Goal: Information Seeking & Learning: Learn about a topic

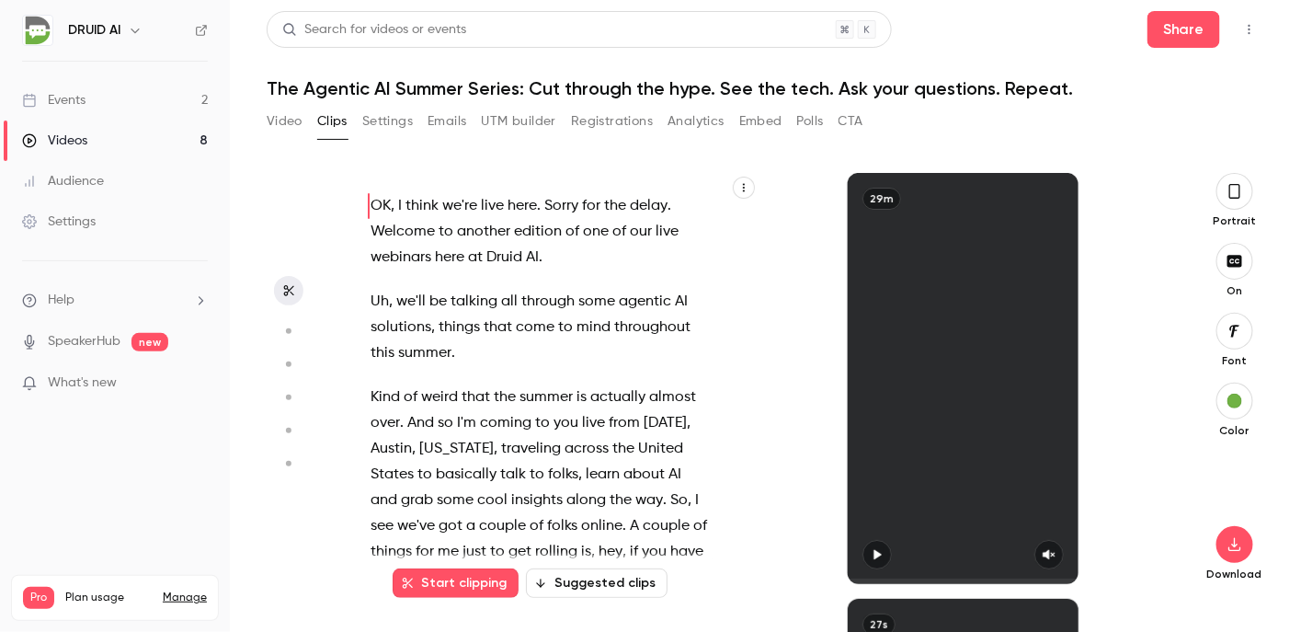
drag, startPoint x: 0, startPoint y: 0, endPoint x: 62, endPoint y: 104, distance: 120.8
click at [62, 104] on div "Events" at bounding box center [53, 100] width 63 height 18
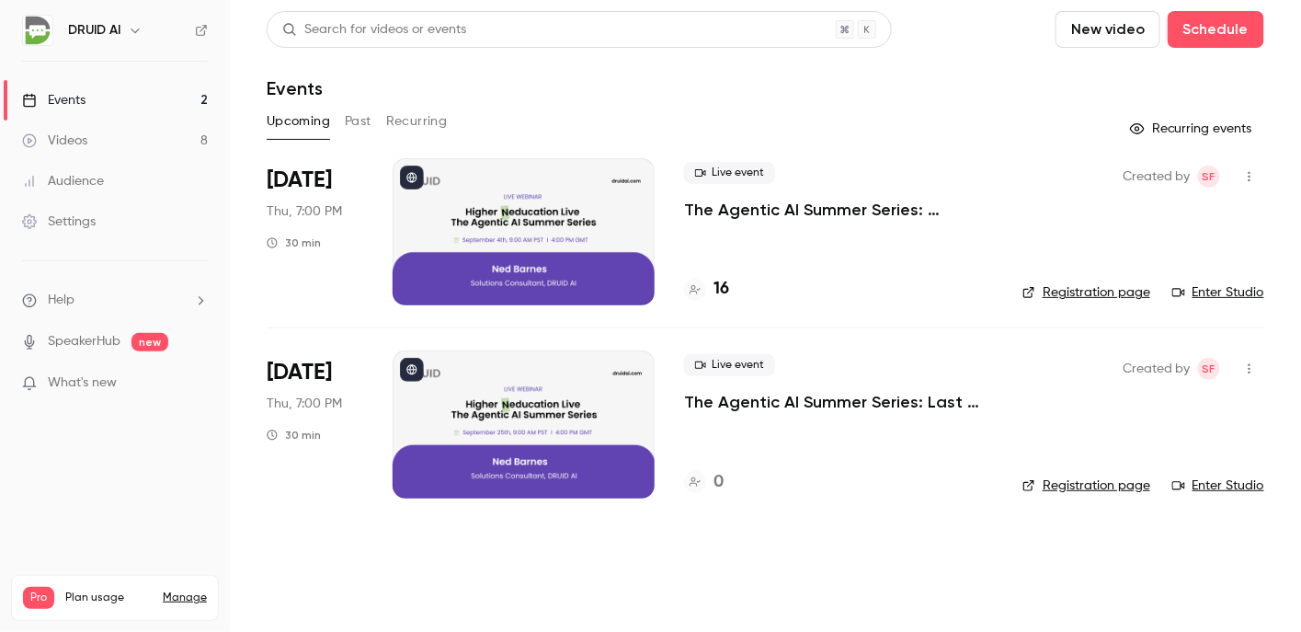
click at [540, 211] on div at bounding box center [524, 231] width 262 height 147
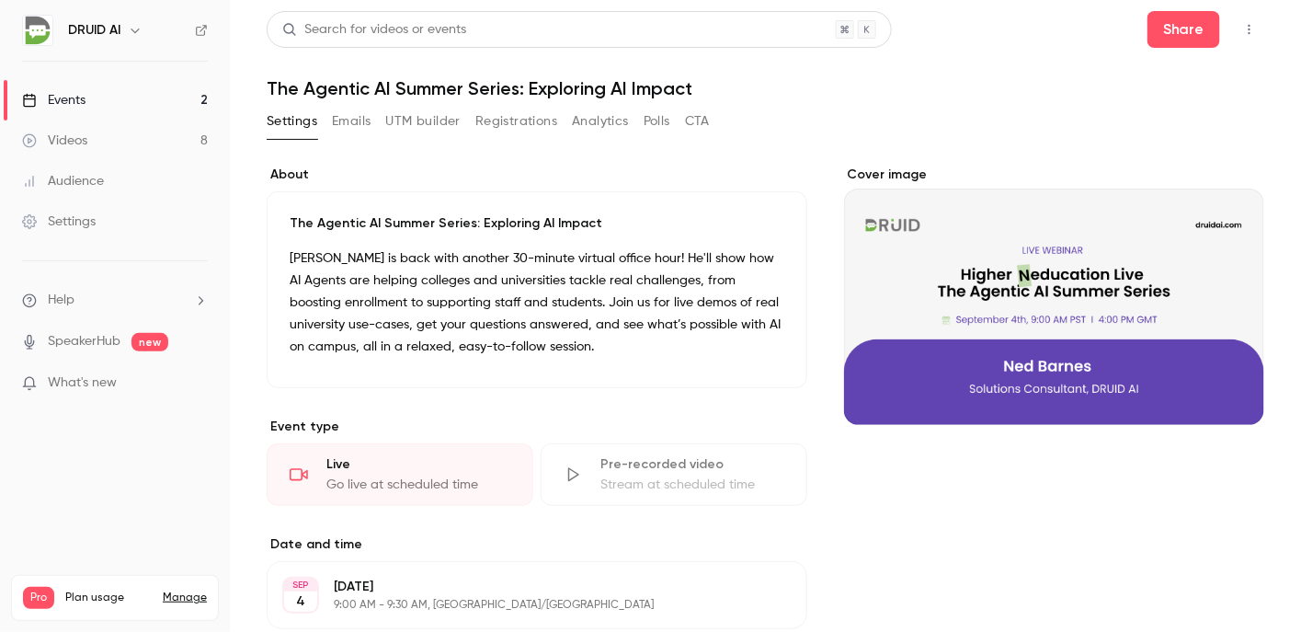
click at [71, 97] on div "Events" at bounding box center [53, 100] width 63 height 18
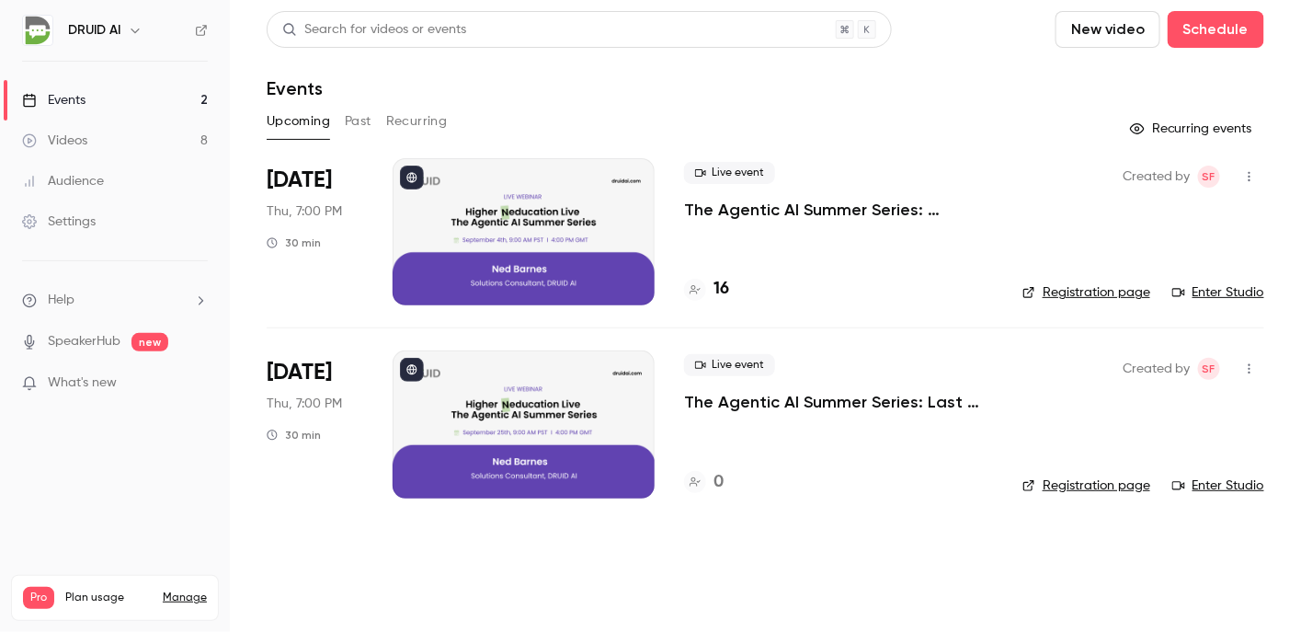
click at [1246, 172] on icon "button" at bounding box center [1249, 176] width 15 height 13
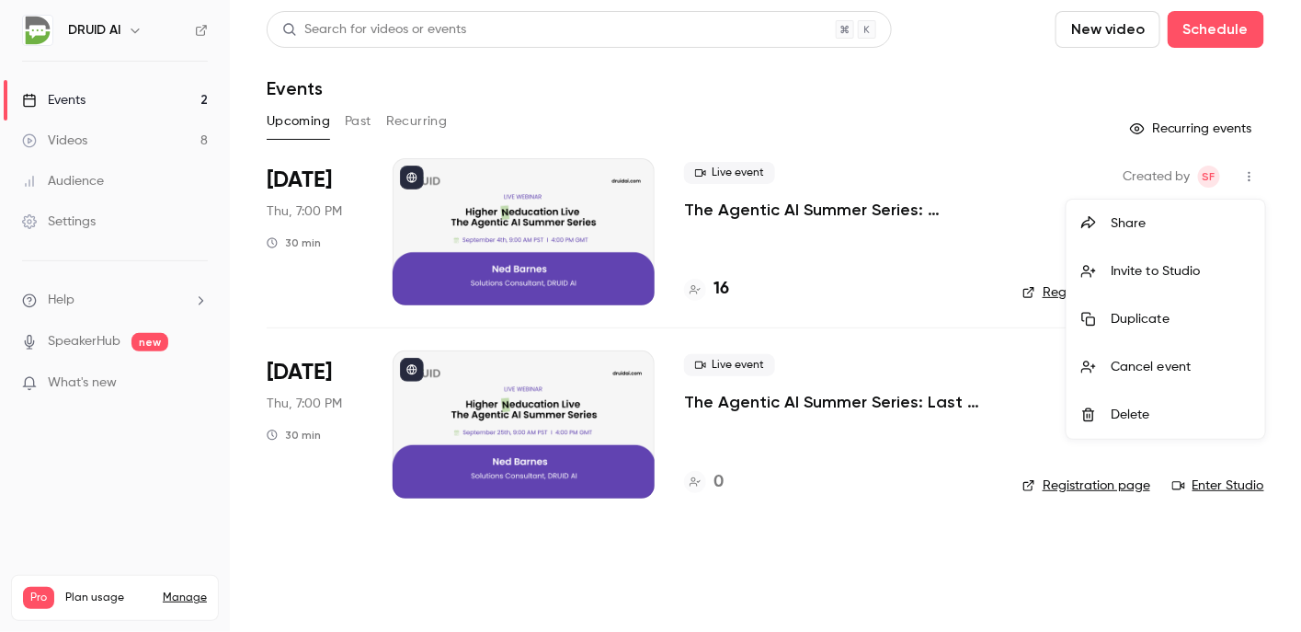
click at [1246, 172] on div at bounding box center [650, 316] width 1301 height 632
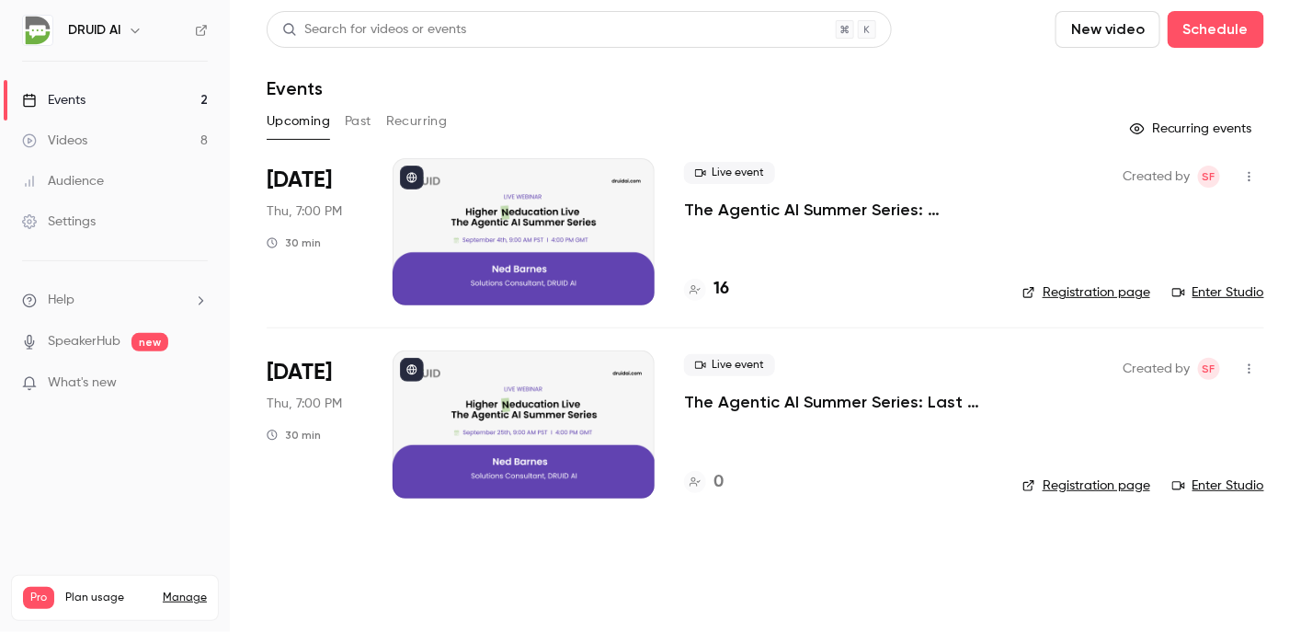
click at [1238, 287] on link "Enter Studio" at bounding box center [1218, 292] width 92 height 18
click at [1252, 485] on link "Enter Studio" at bounding box center [1218, 485] width 92 height 18
click at [366, 126] on button "Past" at bounding box center [358, 121] width 27 height 29
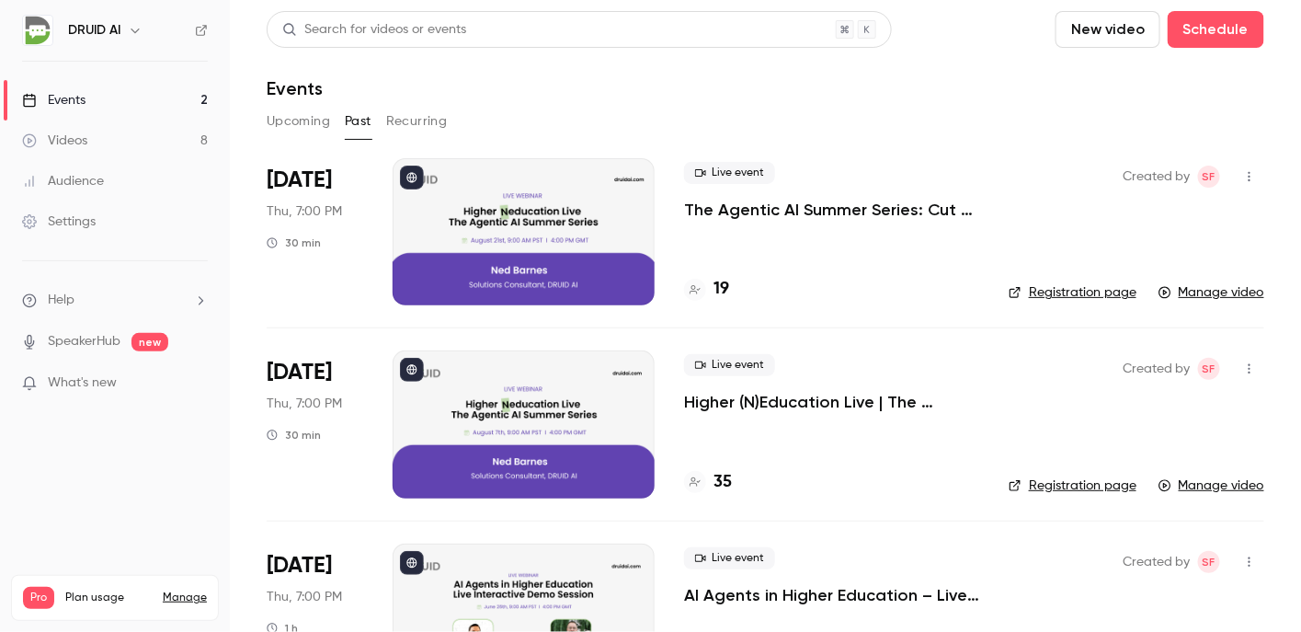
click at [1242, 174] on icon "button" at bounding box center [1249, 176] width 15 height 13
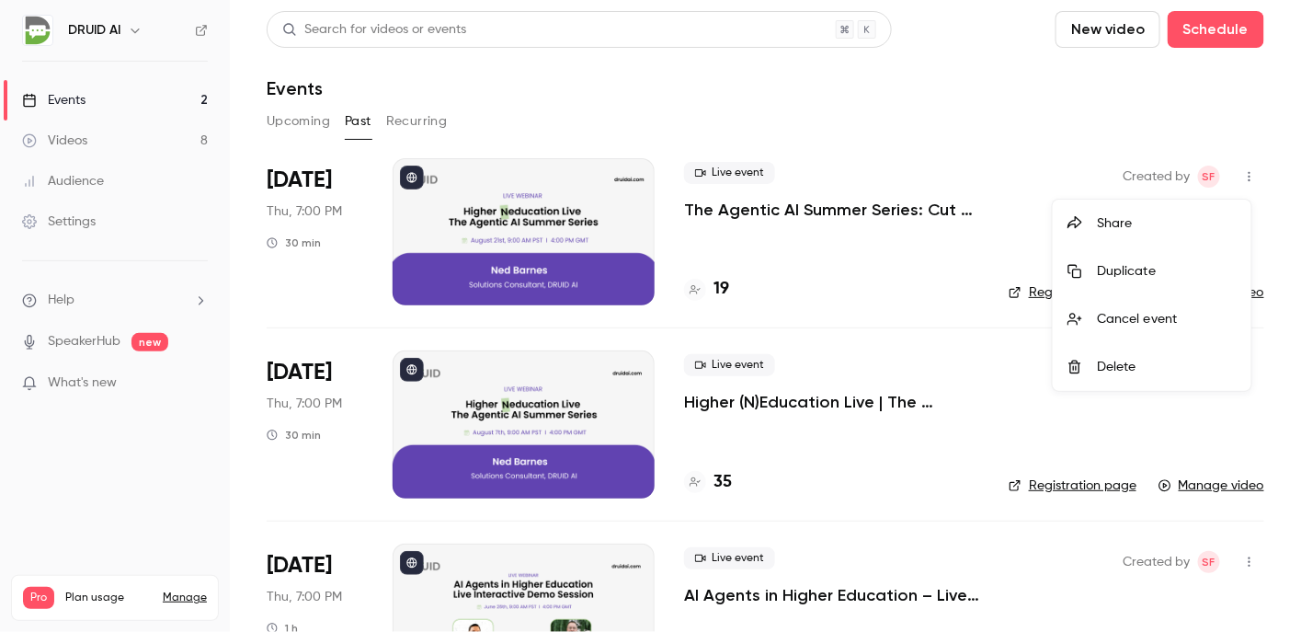
click at [823, 210] on div at bounding box center [650, 316] width 1301 height 632
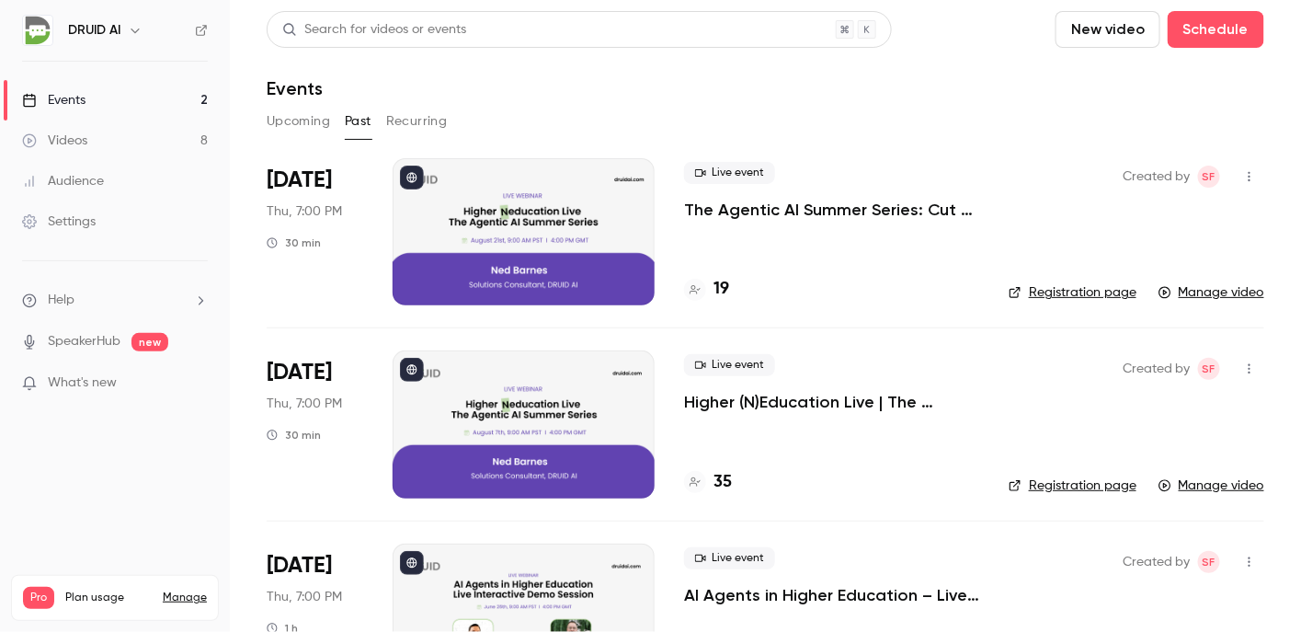
click at [825, 210] on p "The Agentic AI Summer Series: Cut through the hype. See the tech. Ask your ques…" at bounding box center [831, 210] width 295 height 22
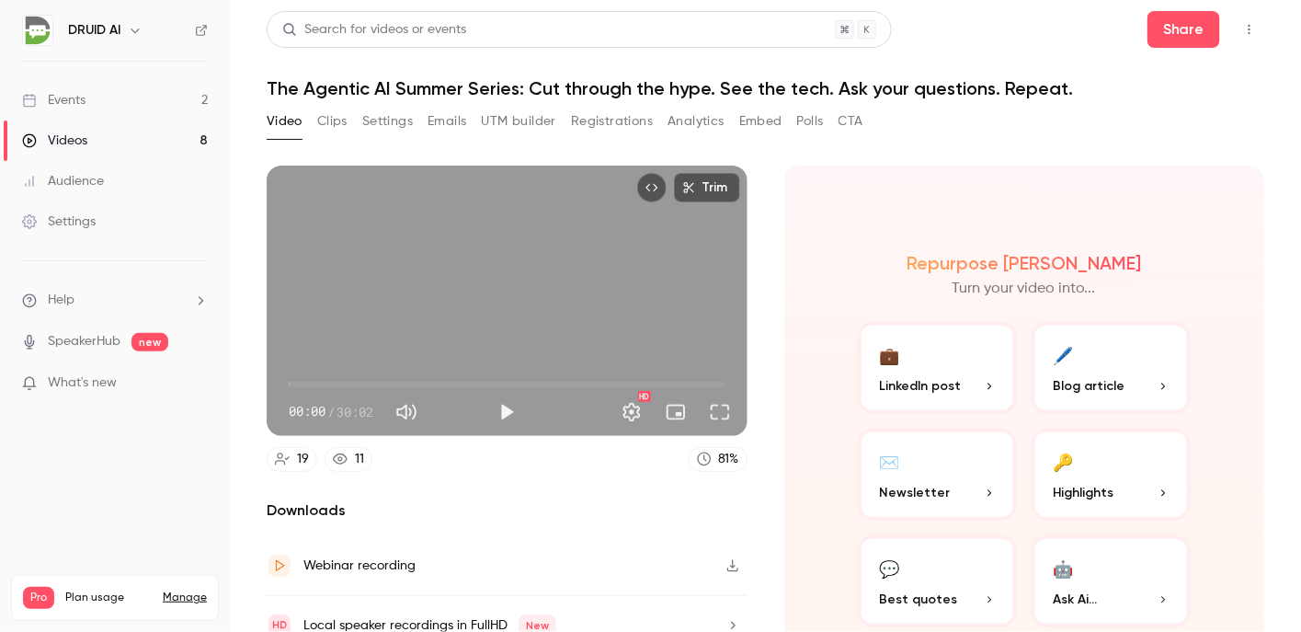
click at [859, 127] on button "CTA" at bounding box center [850, 121] width 25 height 29
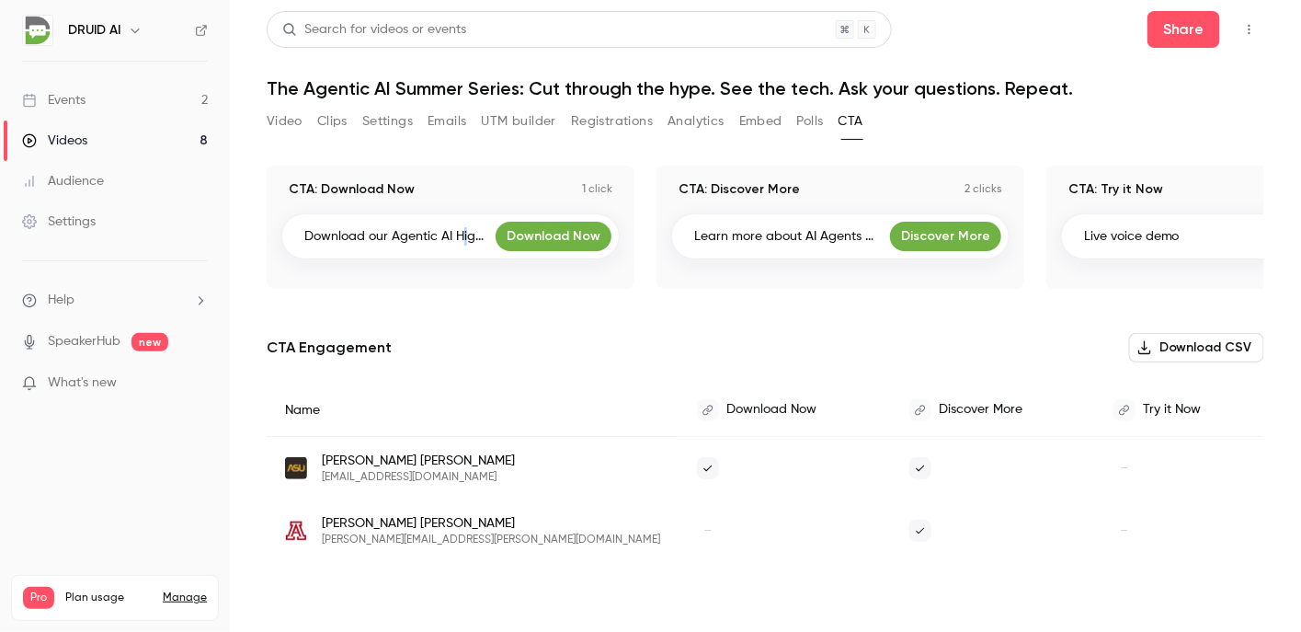
click at [464, 242] on p "Download our Agentic AI Hig..." at bounding box center [393, 236] width 179 height 18
click at [531, 239] on link "Download Now" at bounding box center [553, 236] width 116 height 29
click at [325, 252] on div "Download our Agentic AI Hig... Download Now" at bounding box center [450, 236] width 338 height 46
click at [328, 245] on div "Download our Agentic AI Hig... Download Now" at bounding box center [450, 236] width 338 height 46
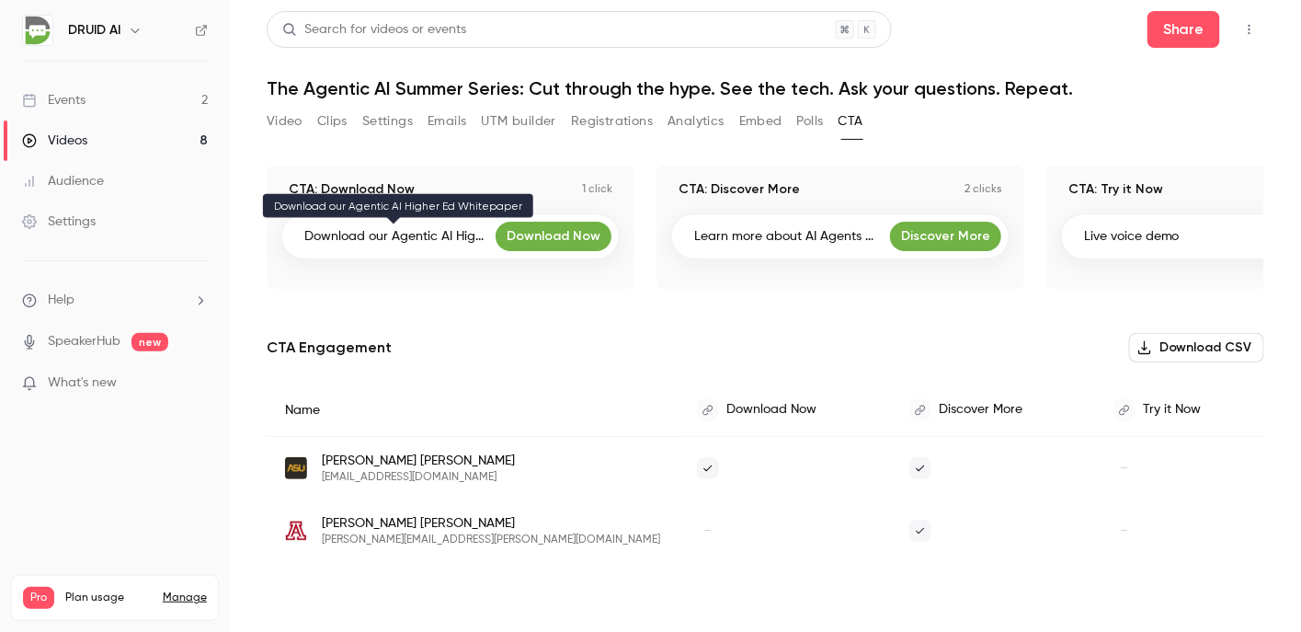
click at [329, 233] on p "Download our Agentic AI Hig..." at bounding box center [393, 236] width 179 height 18
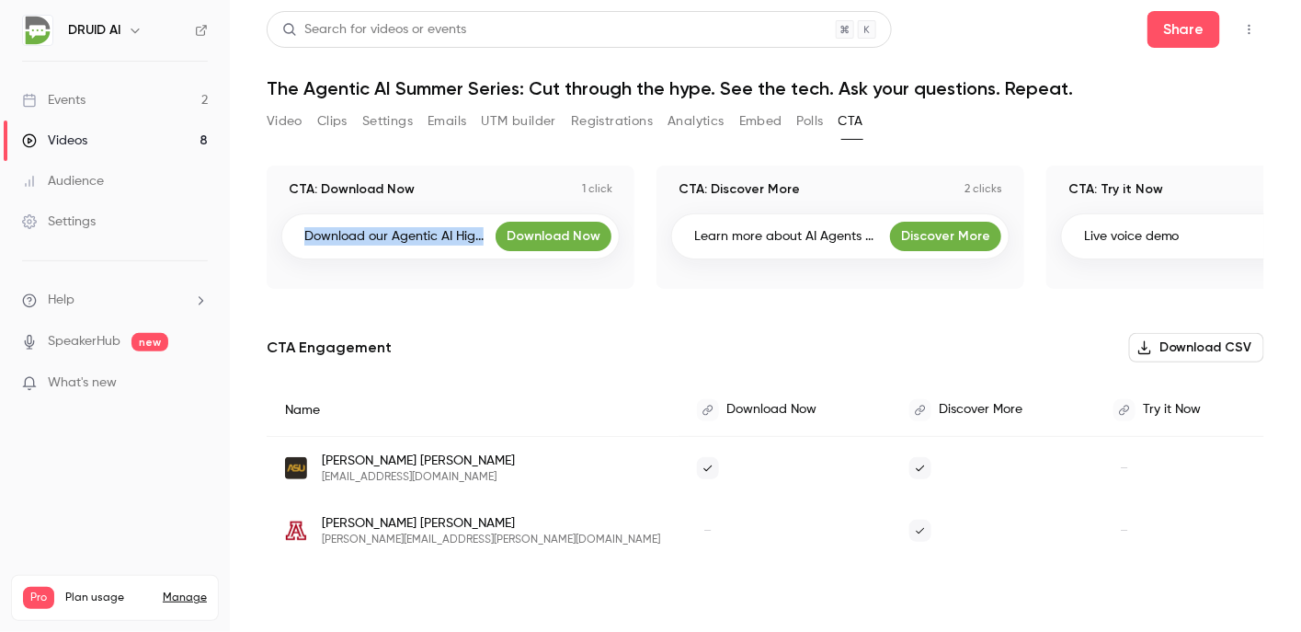
drag, startPoint x: 303, startPoint y: 233, endPoint x: 507, endPoint y: 253, distance: 204.1
click at [507, 253] on div "Download our Agentic AI Hig... Download Now" at bounding box center [450, 236] width 338 height 46
copy div "Download our Agentic AI Hig... Download Now"
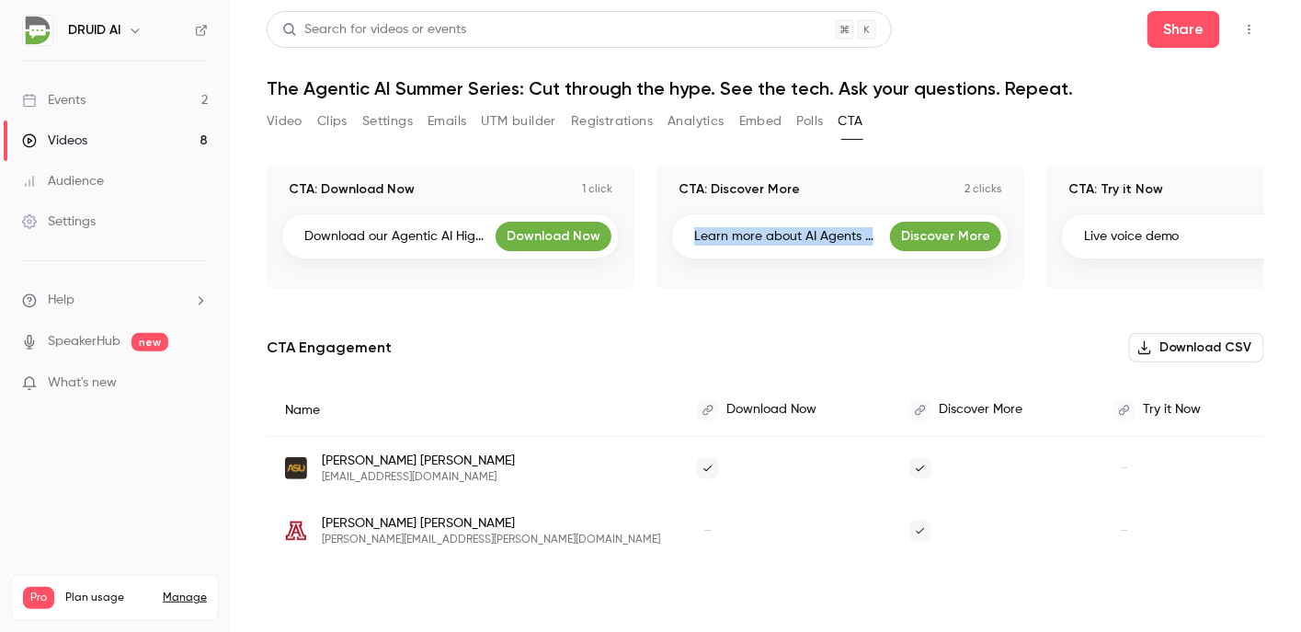
drag, startPoint x: 695, startPoint y: 240, endPoint x: 871, endPoint y: 237, distance: 175.6
click at [871, 237] on p "Learn more about AI Agents ..." at bounding box center [783, 236] width 179 height 18
copy p "Learn more about AI Agents ..."
click at [1142, 250] on div "Live voice demo Try it Now" at bounding box center [1230, 236] width 338 height 46
drag, startPoint x: 1144, startPoint y: 248, endPoint x: 1146, endPoint y: 239, distance: 9.6
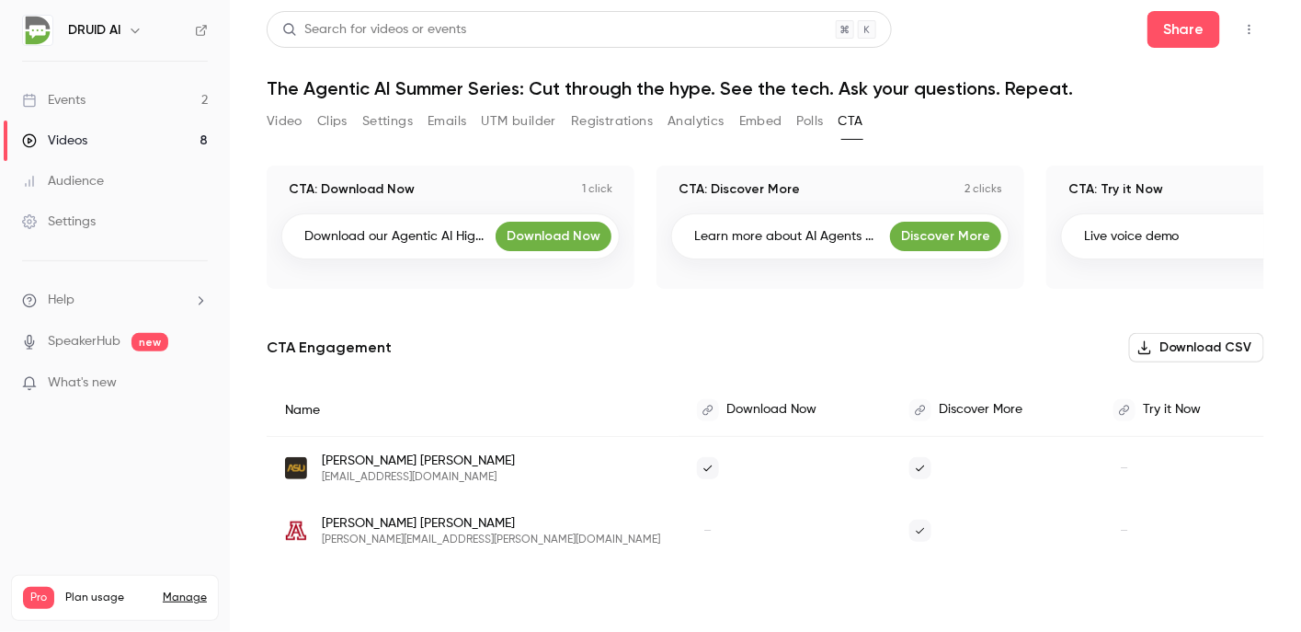
drag, startPoint x: 1146, startPoint y: 239, endPoint x: 1177, endPoint y: 279, distance: 49.8
click at [1178, 279] on div "CTA: Try it Now 0 clicks Live voice demo Try it Now" at bounding box center [1230, 226] width 368 height 123
click at [770, 518] on div "–" at bounding box center [784, 530] width 212 height 63
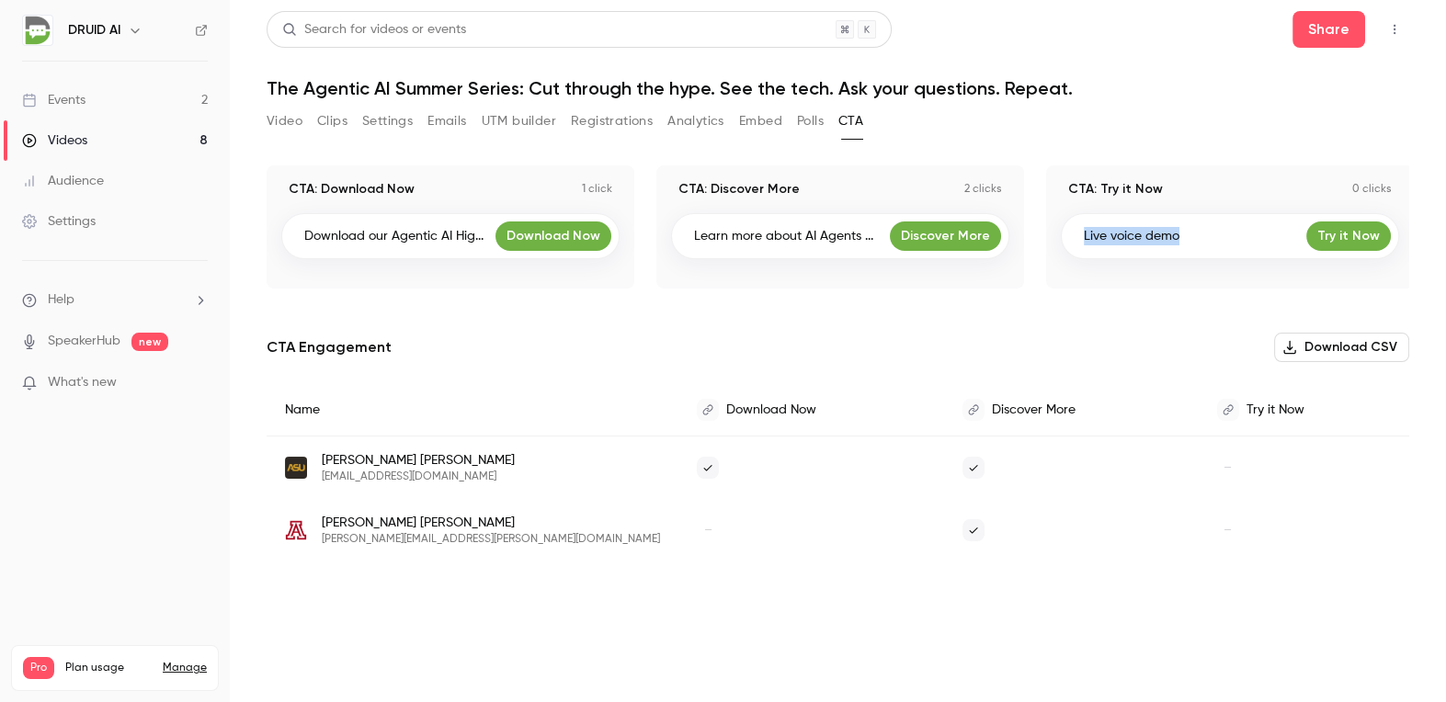
drag, startPoint x: 1208, startPoint y: 236, endPoint x: 1053, endPoint y: 239, distance: 155.4
click at [1053, 239] on div "CTA: Try it Now 0 clicks Live voice demo Try it Now" at bounding box center [1230, 226] width 368 height 123
copy p "Live voice demo"
click at [333, 290] on div "CTA: Download Now 1 click Download our Agentic AI Hig... Download Now CTA: Disc…" at bounding box center [838, 385] width 1143 height 440
click at [814, 132] on button "Polls" at bounding box center [810, 121] width 27 height 29
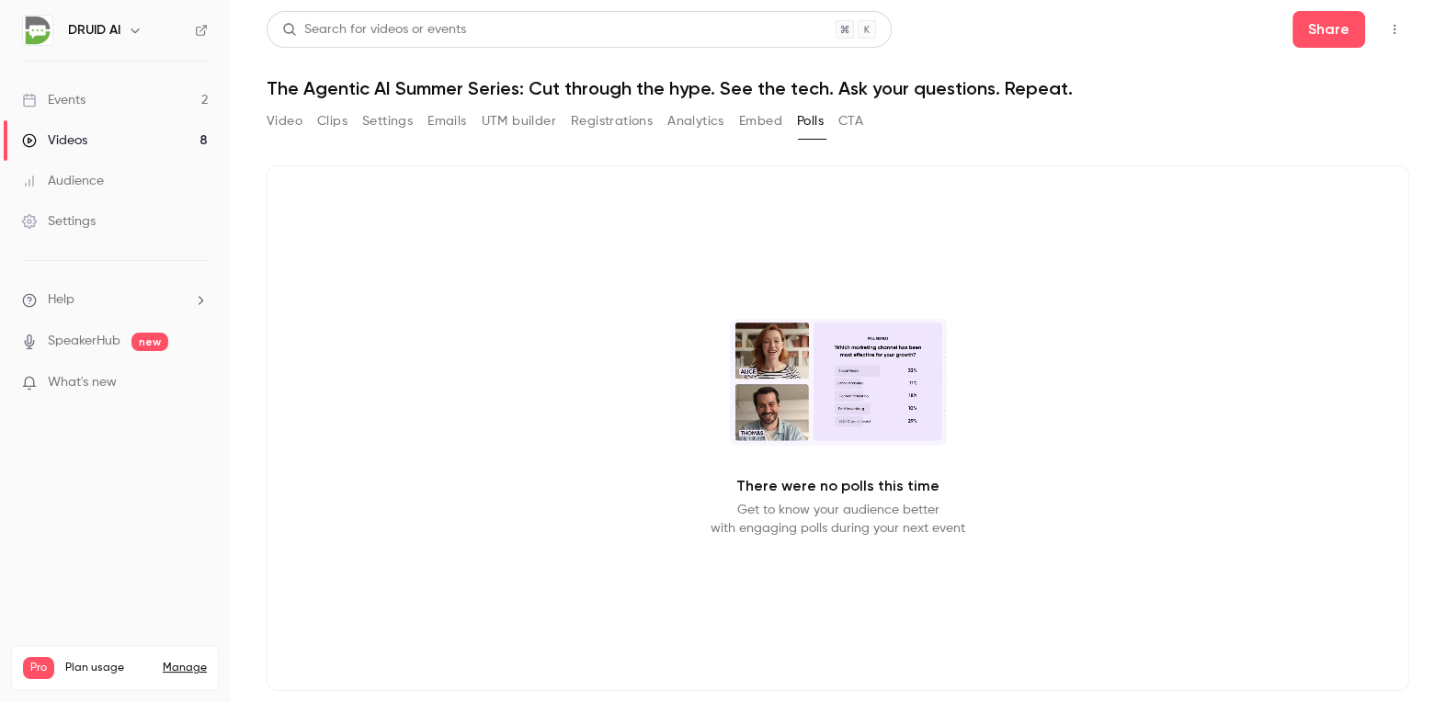
click at [771, 120] on button "Embed" at bounding box center [760, 121] width 43 height 29
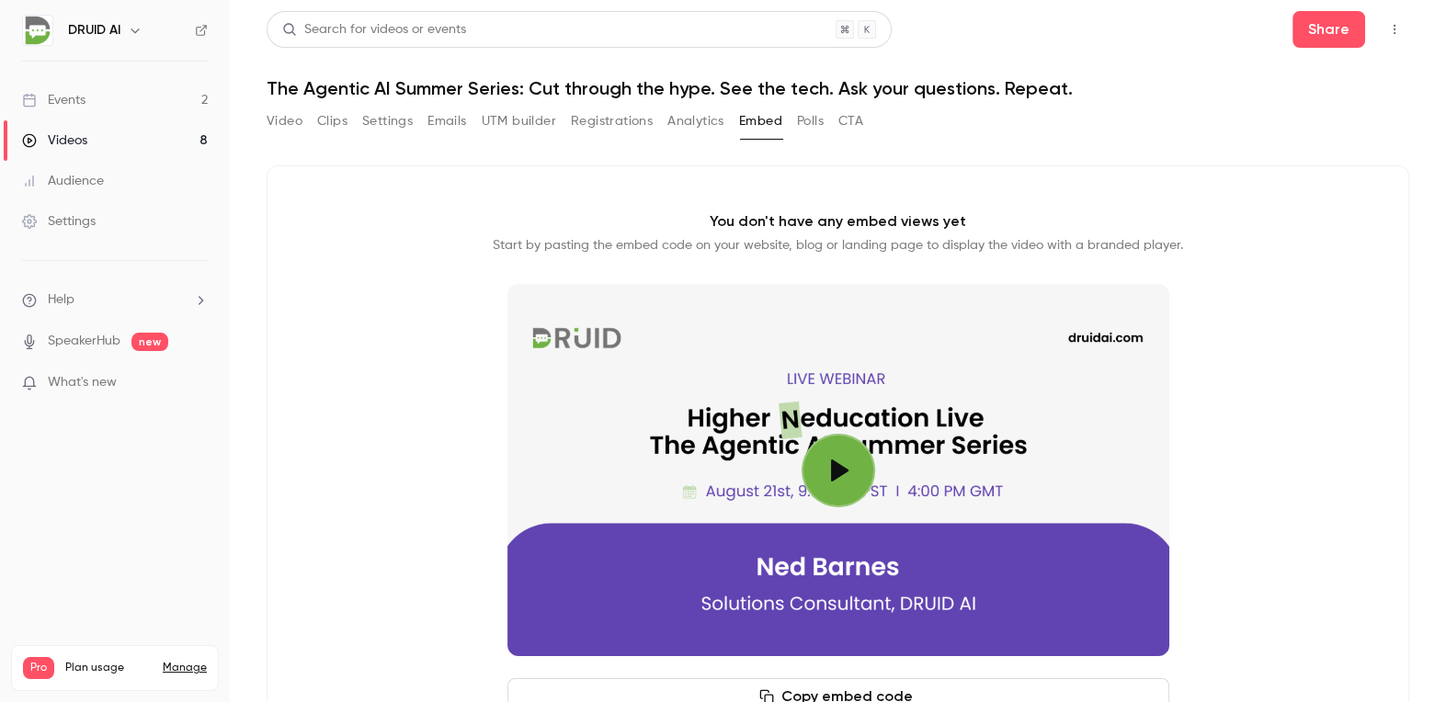
click at [844, 124] on button "CTA" at bounding box center [850, 121] width 25 height 29
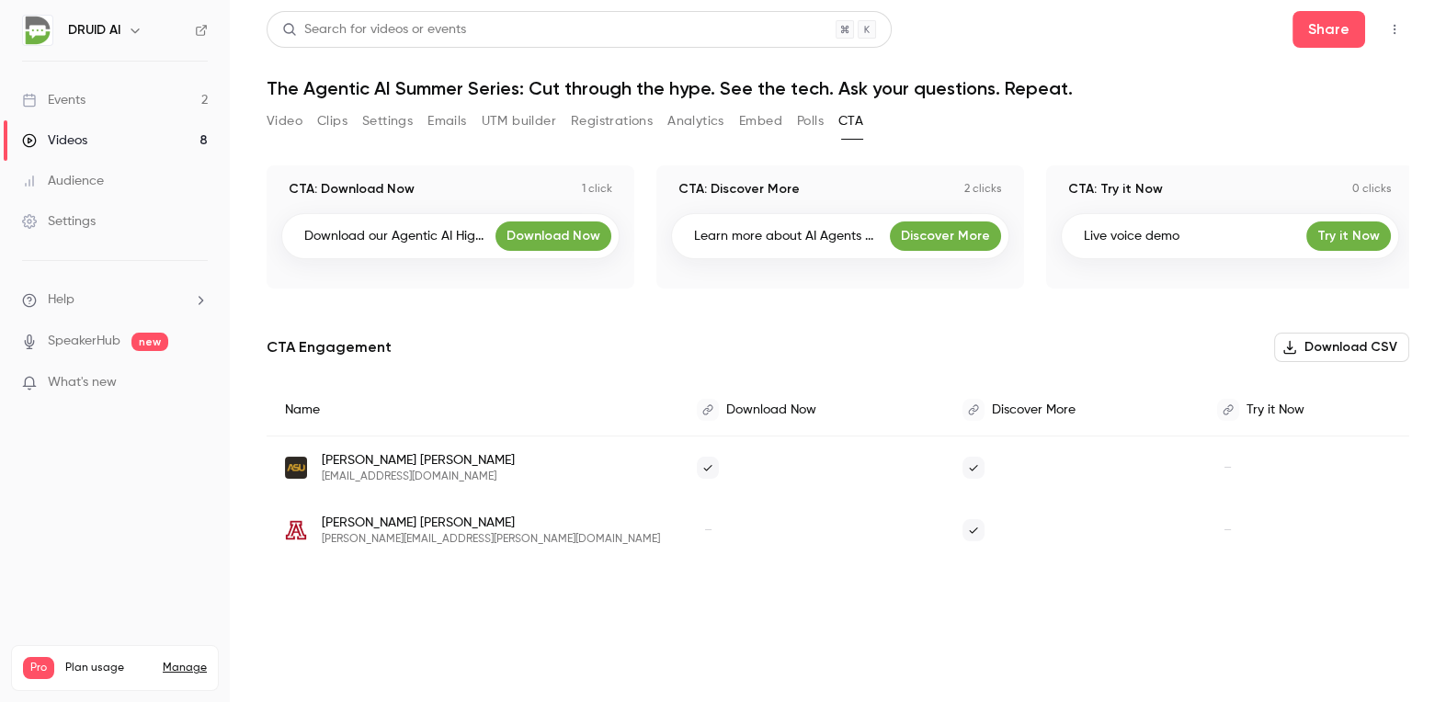
click at [772, 120] on button "Embed" at bounding box center [760, 121] width 43 height 29
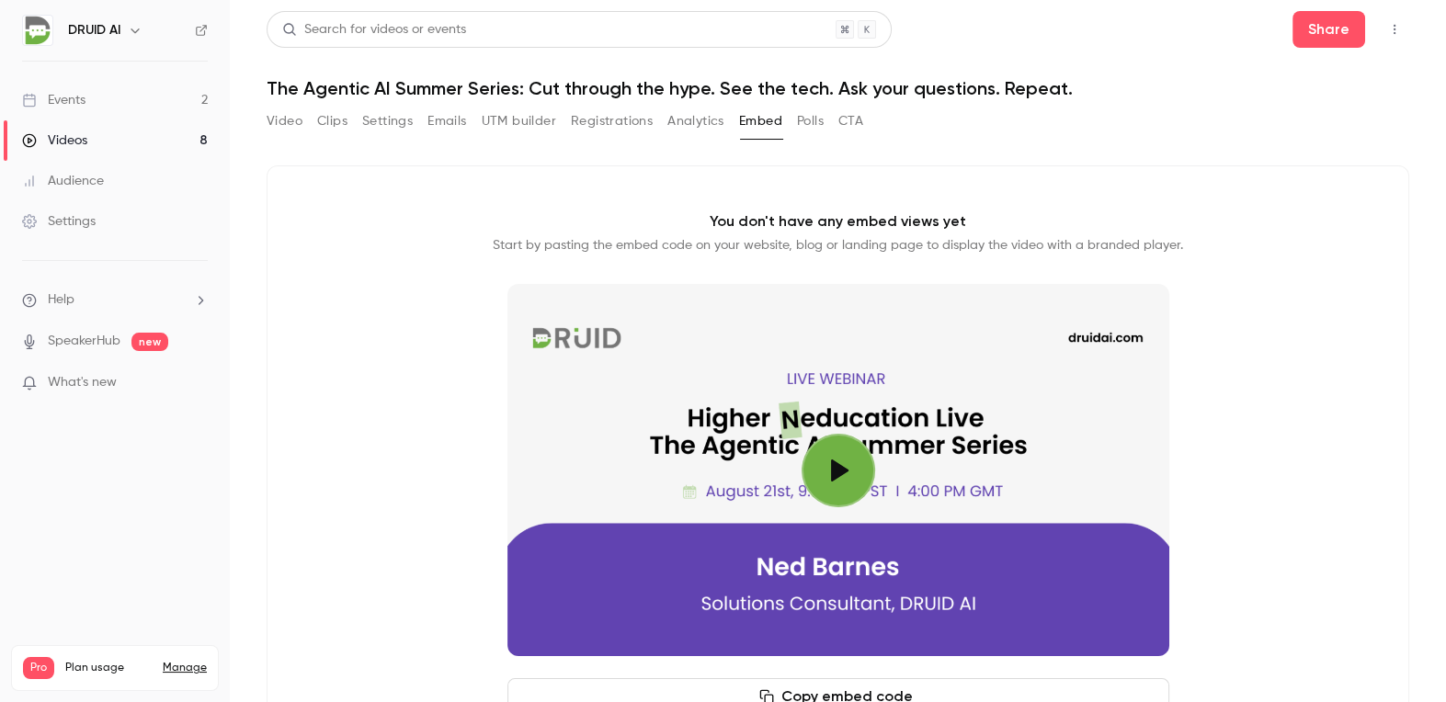
click at [709, 117] on button "Analytics" at bounding box center [695, 121] width 57 height 29
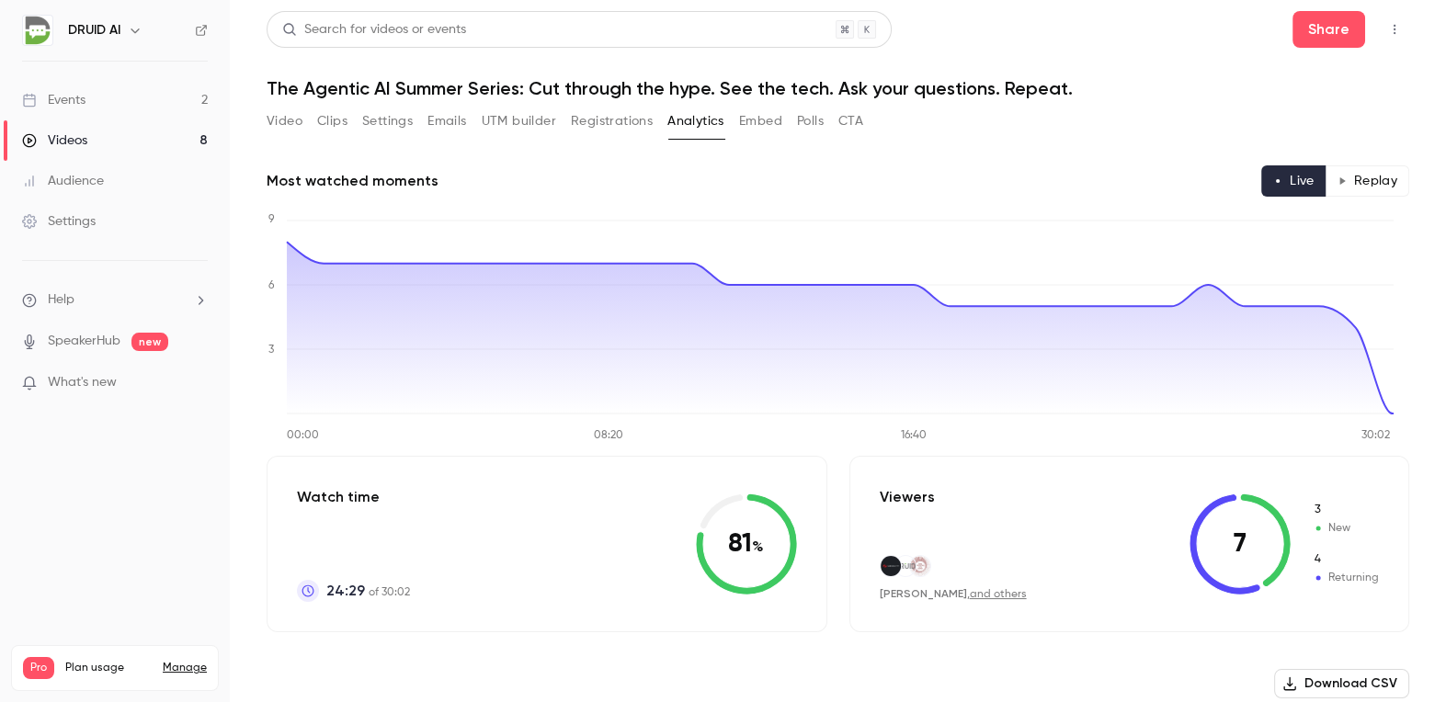
click at [640, 117] on button "Registrations" at bounding box center [612, 121] width 82 height 29
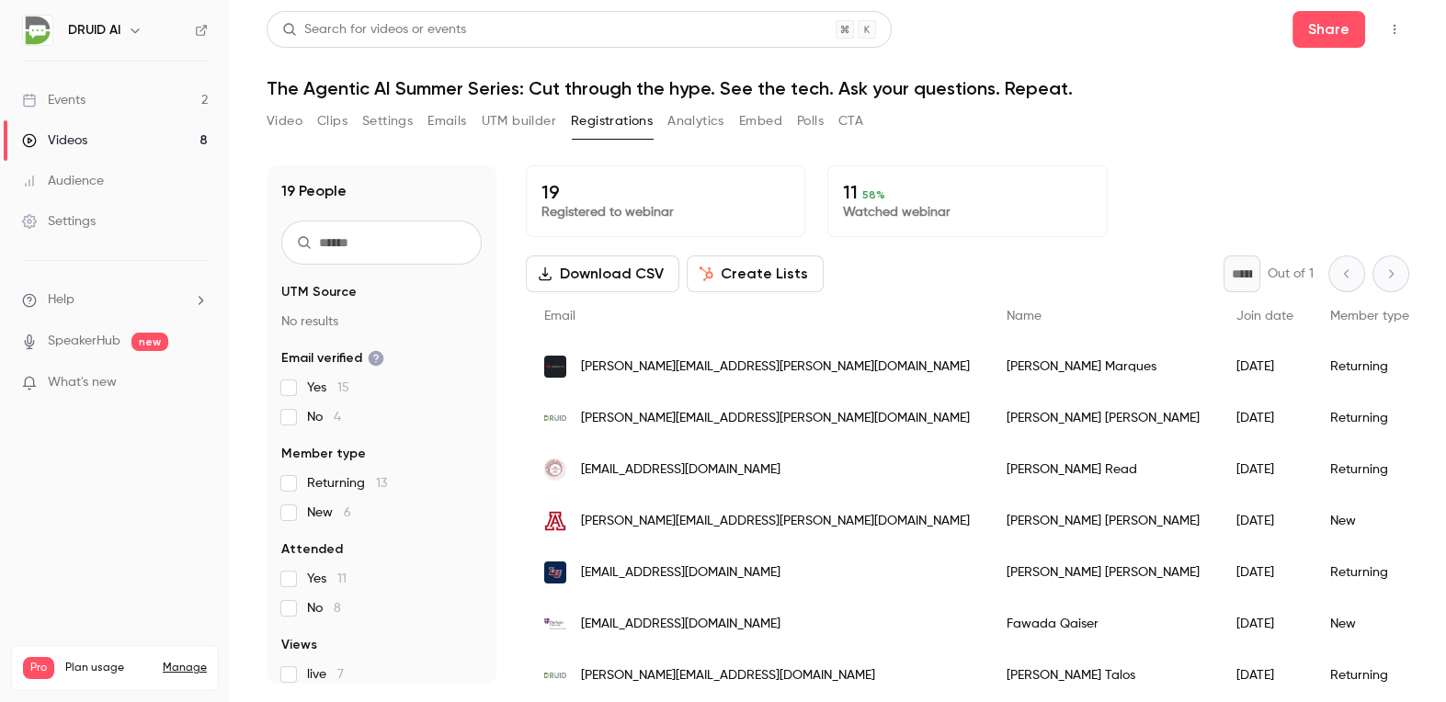
click at [67, 97] on div "Events" at bounding box center [53, 100] width 63 height 18
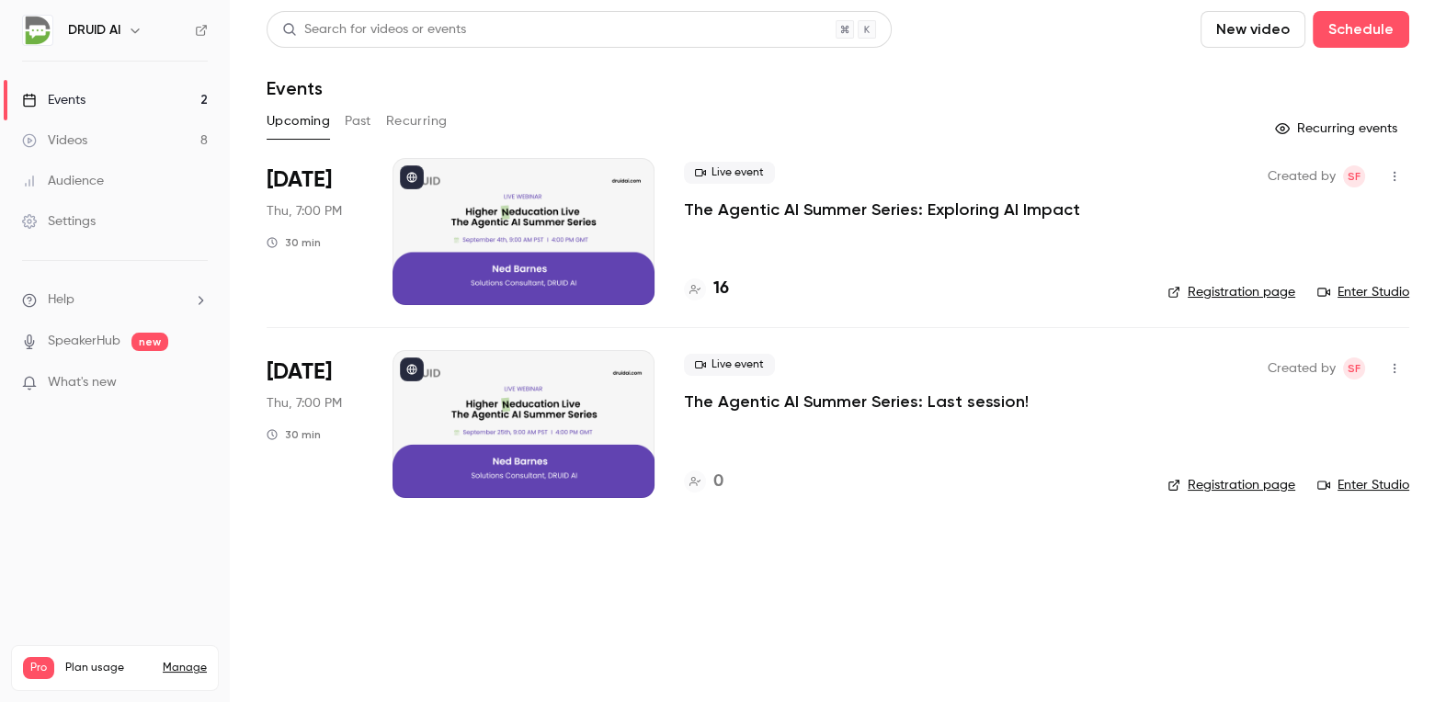
click at [495, 211] on div at bounding box center [524, 231] width 262 height 147
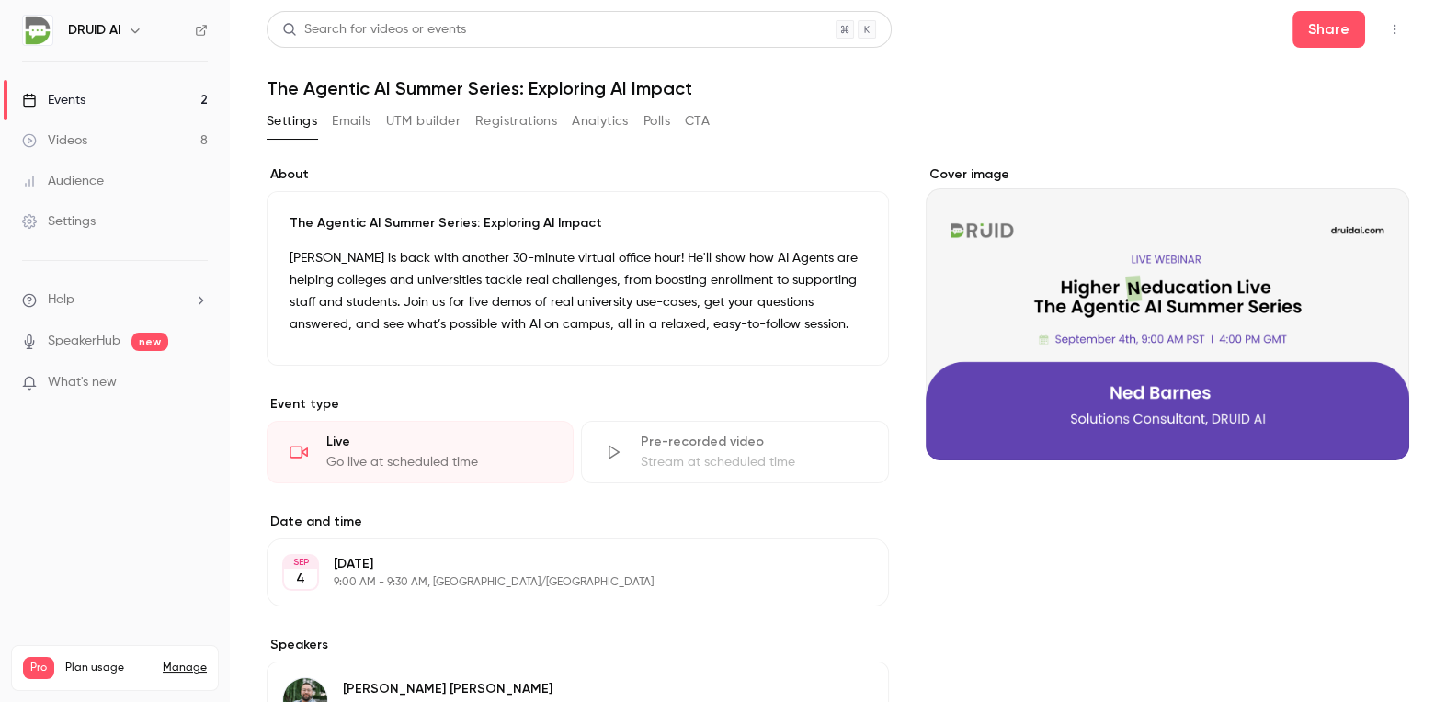
click at [511, 113] on button "Registrations" at bounding box center [516, 121] width 82 height 29
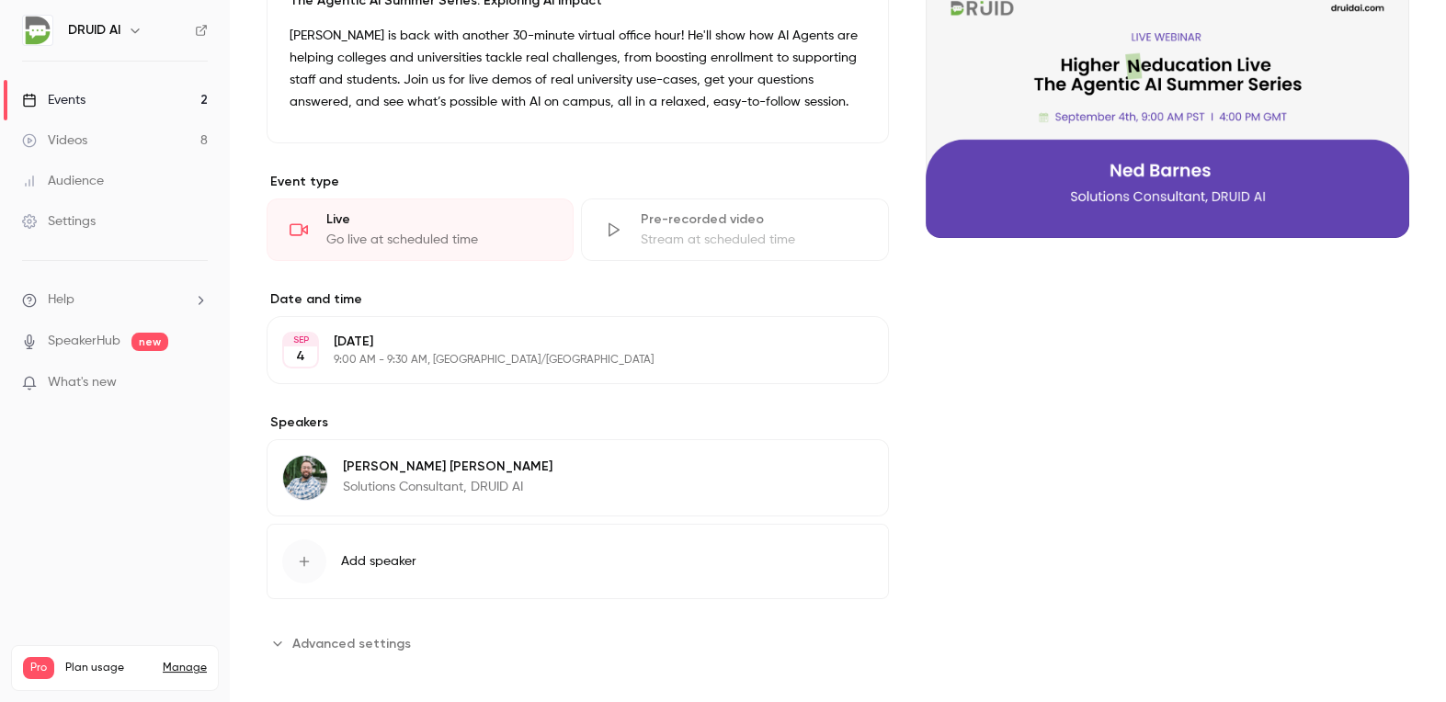
scroll to position [232, 0]
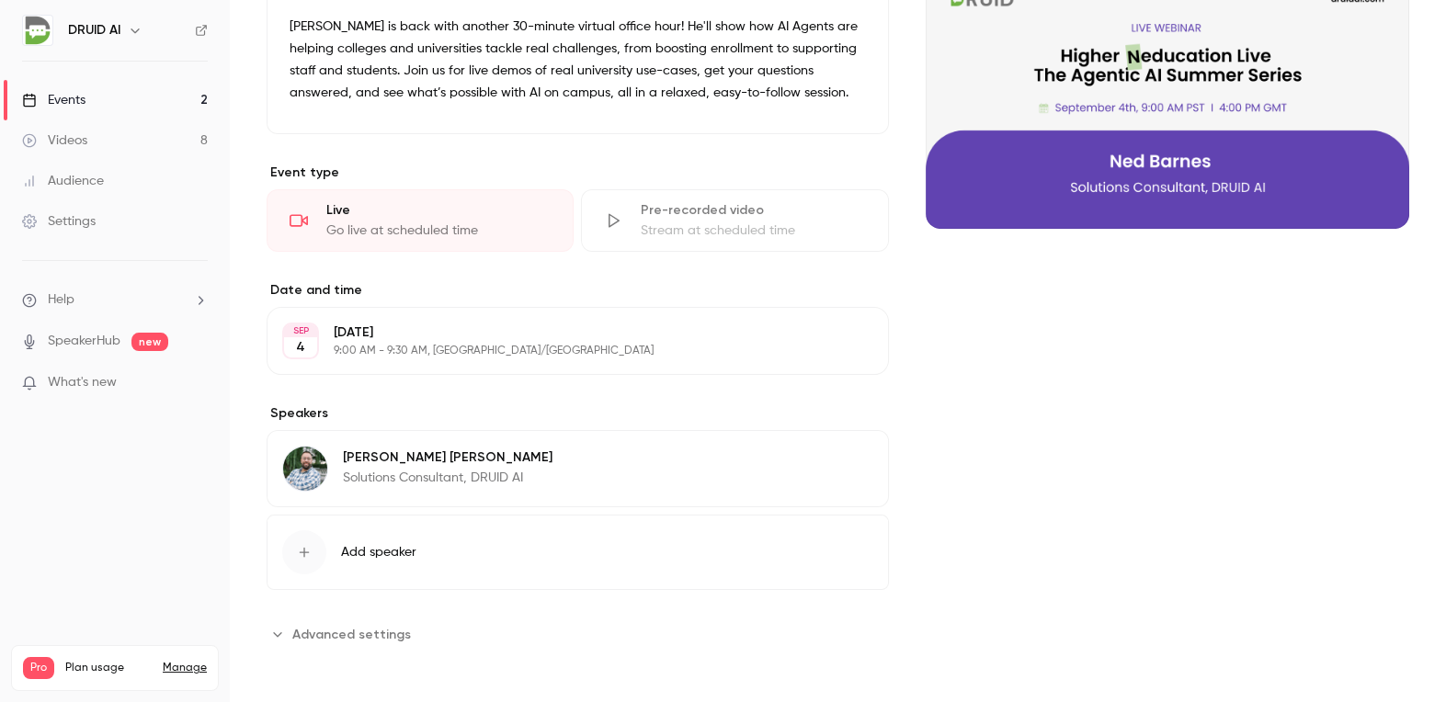
click at [63, 342] on link "SpeakerHub" at bounding box center [84, 341] width 73 height 19
click at [59, 141] on div "Videos" at bounding box center [54, 140] width 65 height 18
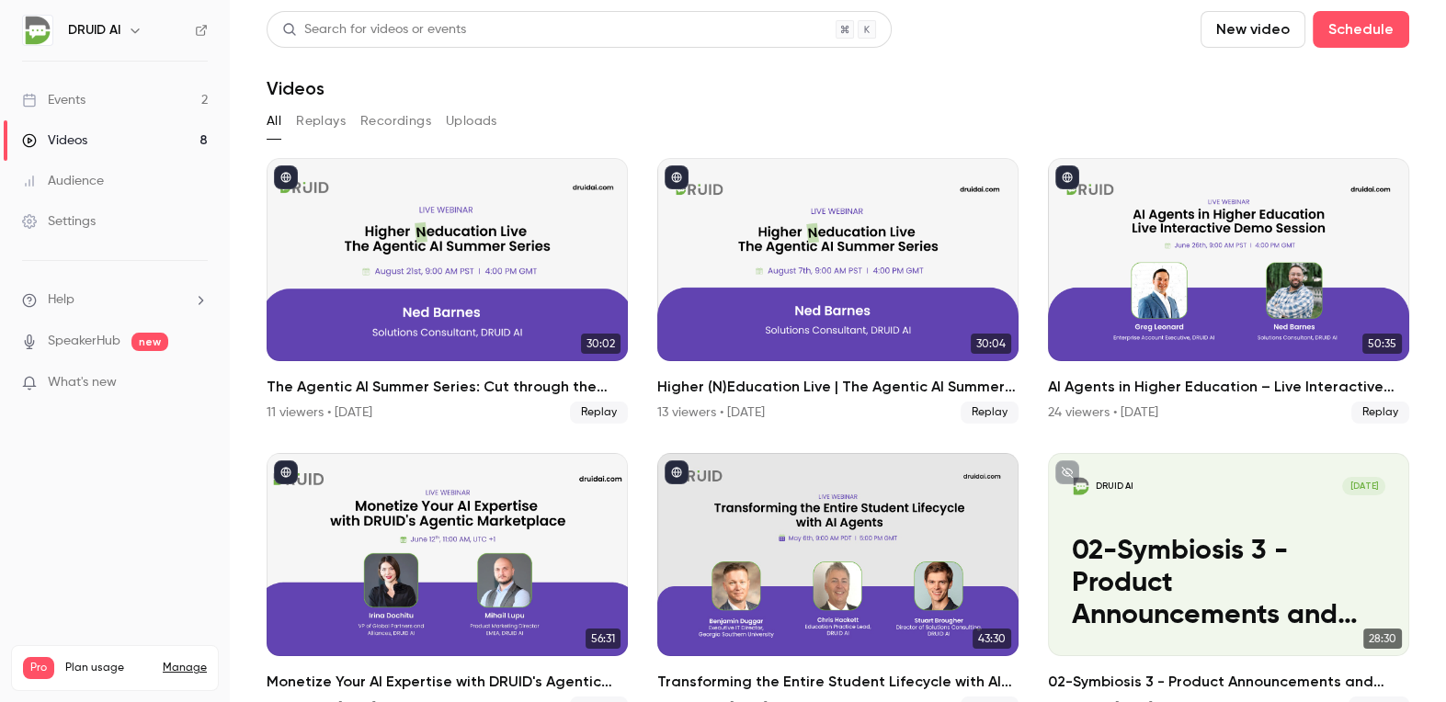
click at [325, 117] on button "Replays" at bounding box center [321, 121] width 50 height 29
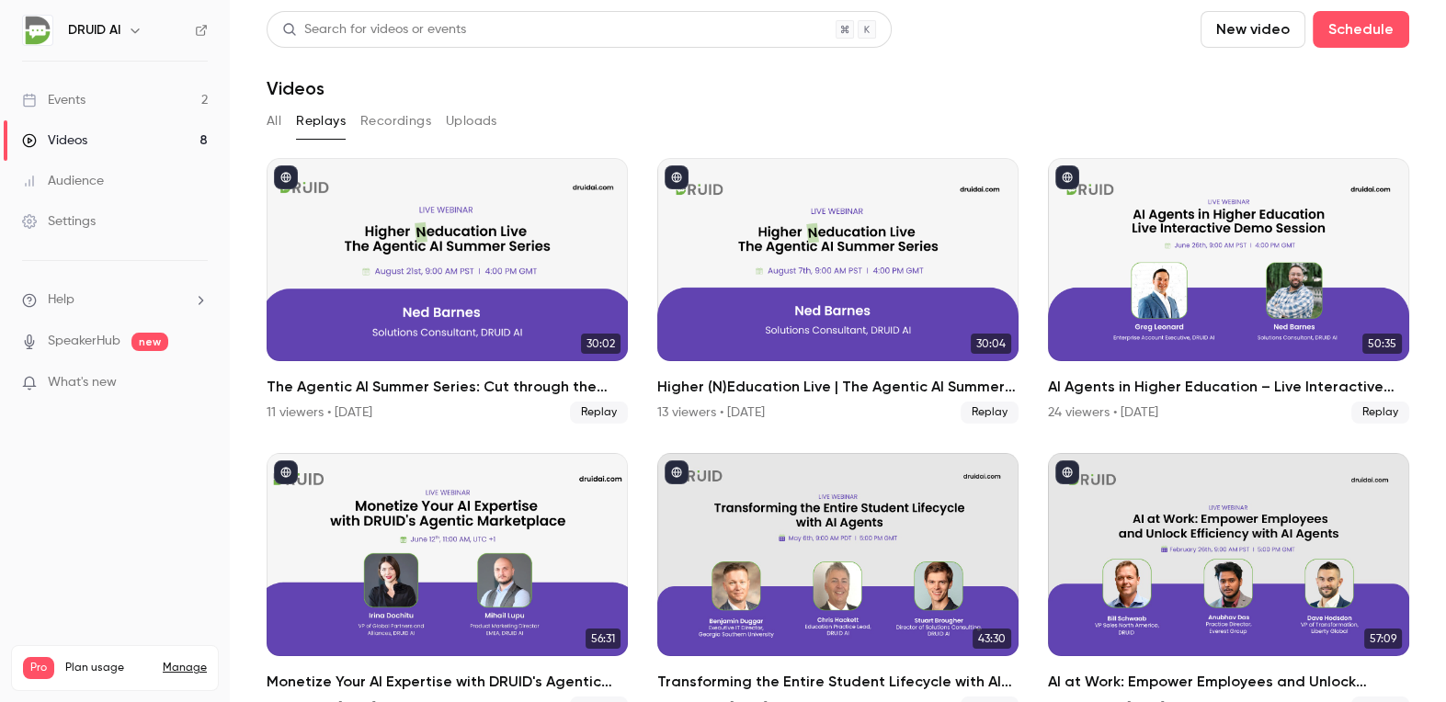
click at [382, 126] on button "Recordings" at bounding box center [395, 121] width 71 height 29
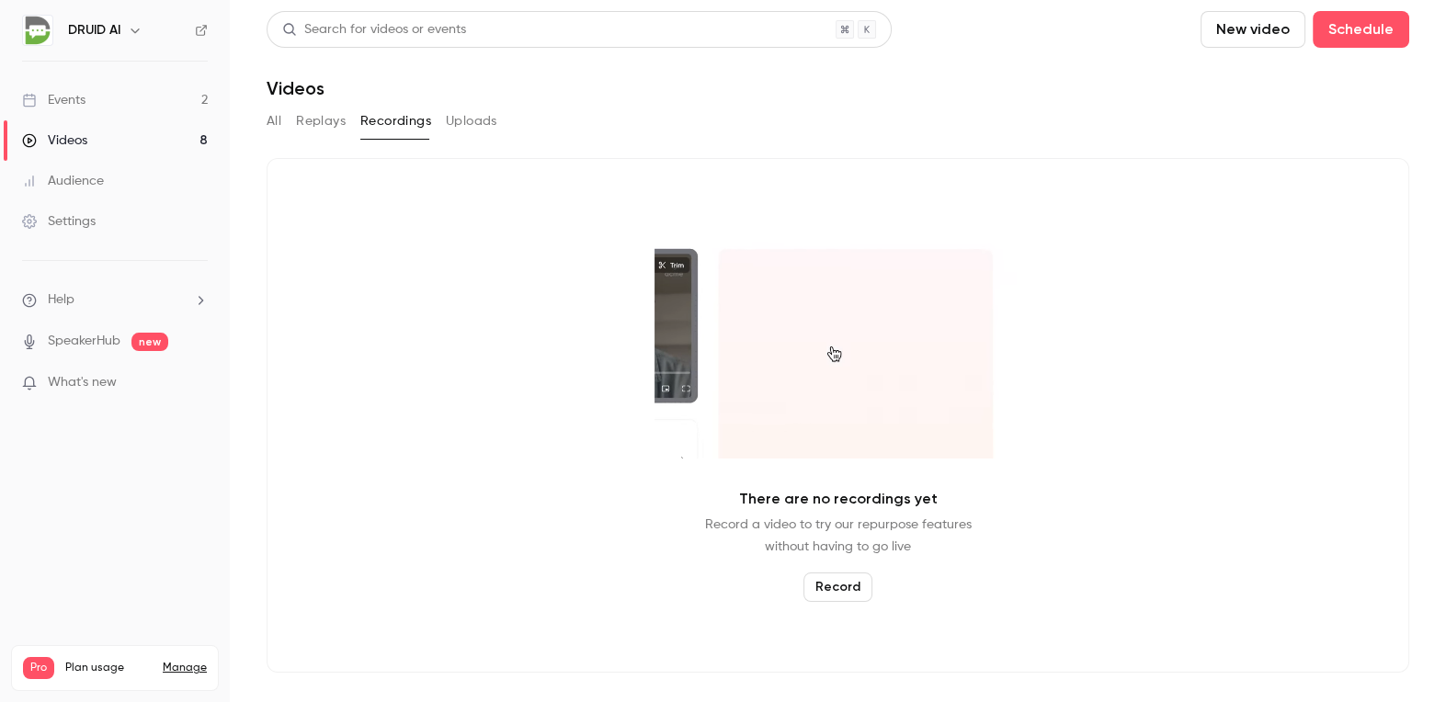
click at [470, 123] on button "Uploads" at bounding box center [471, 121] width 51 height 29
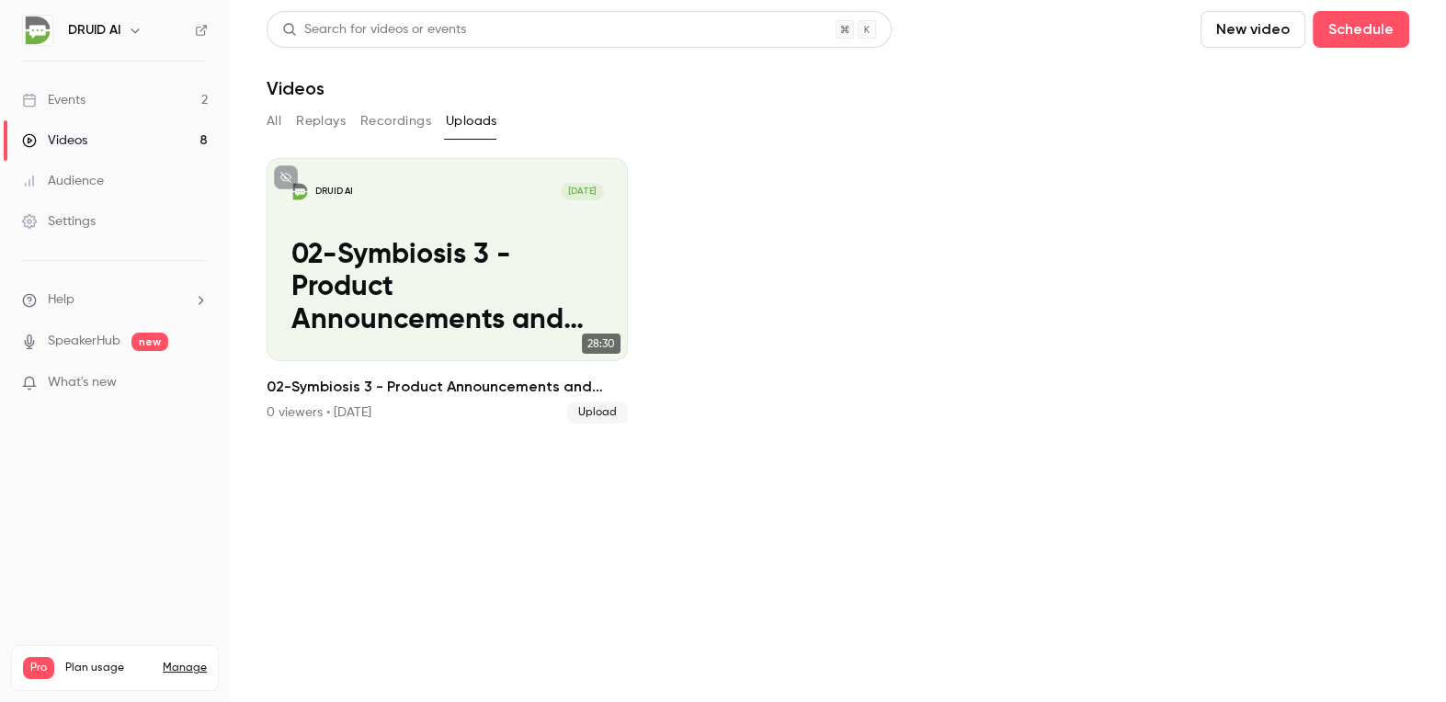
click at [267, 119] on button "All" at bounding box center [274, 121] width 15 height 29
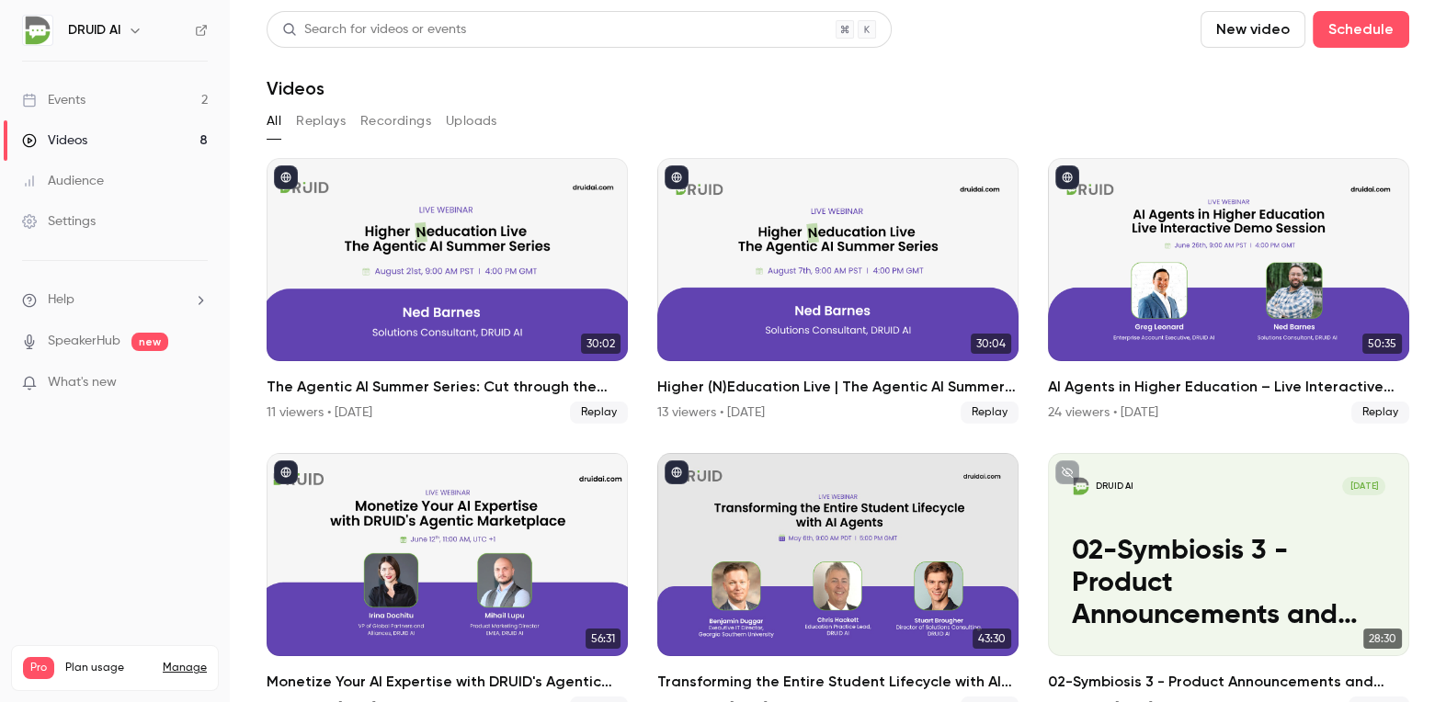
click at [64, 103] on div "Events" at bounding box center [53, 100] width 63 height 18
